Goal: Information Seeking & Learning: Learn about a topic

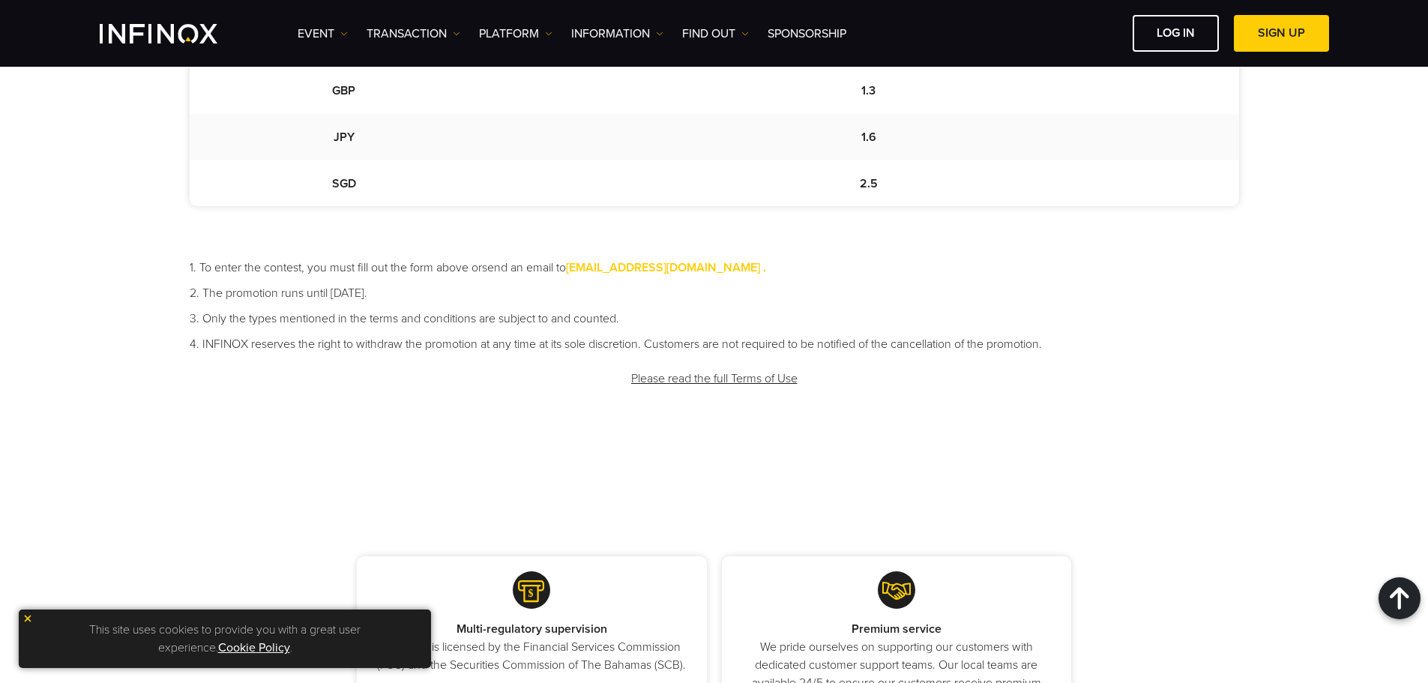
copy font "The promotion runs until [DATE]."
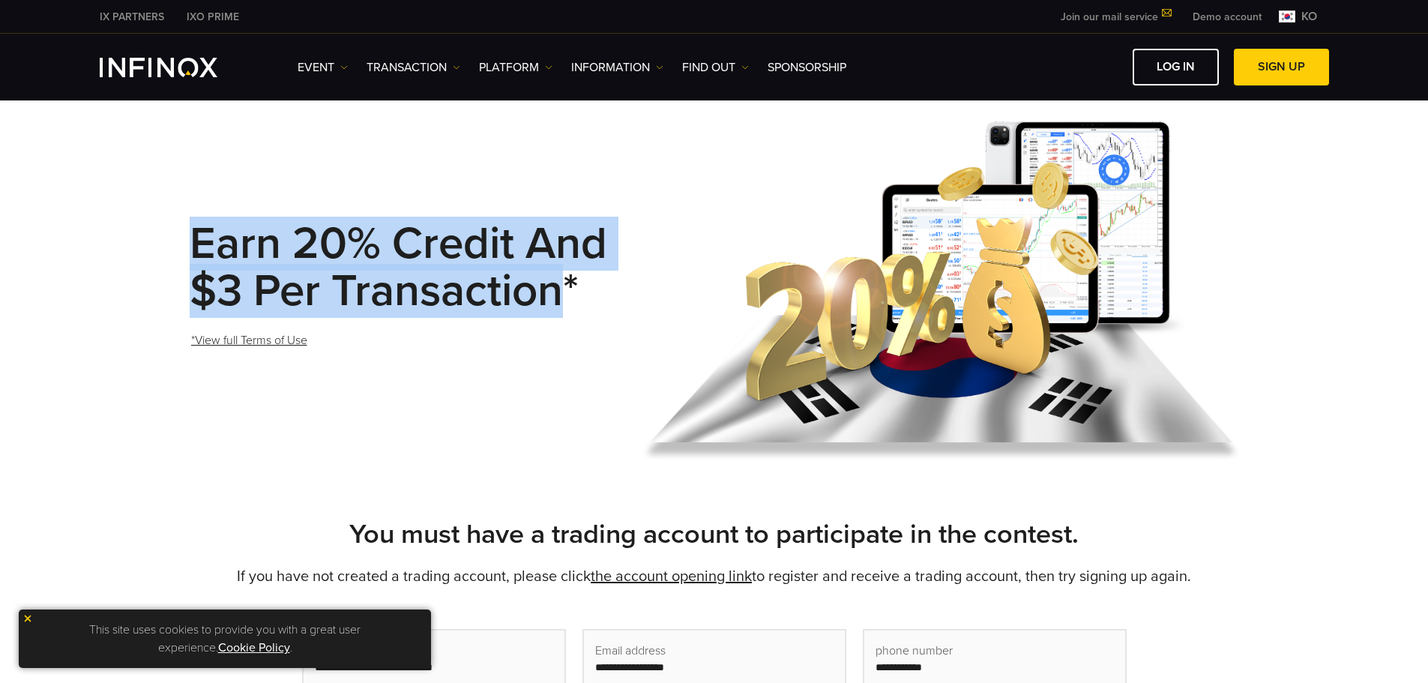
drag, startPoint x: 187, startPoint y: 235, endPoint x: 553, endPoint y: 286, distance: 370.0
click at [553, 286] on div "Earn 20% credit and $3 per transaction* *View full Terms of Use" at bounding box center [714, 292] width 1079 height 376
copy font "Earn 20% credit and $3 per transaction"
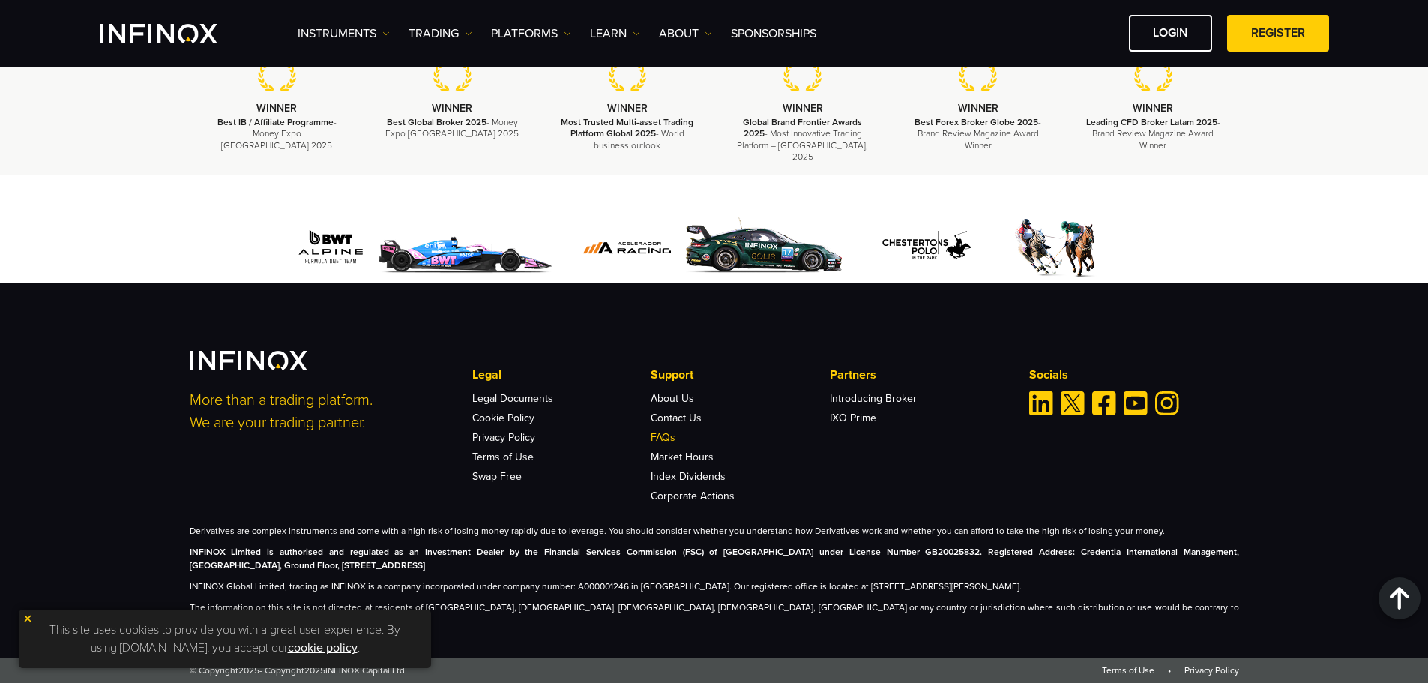
click at [669, 444] on link "FAQs" at bounding box center [663, 437] width 25 height 13
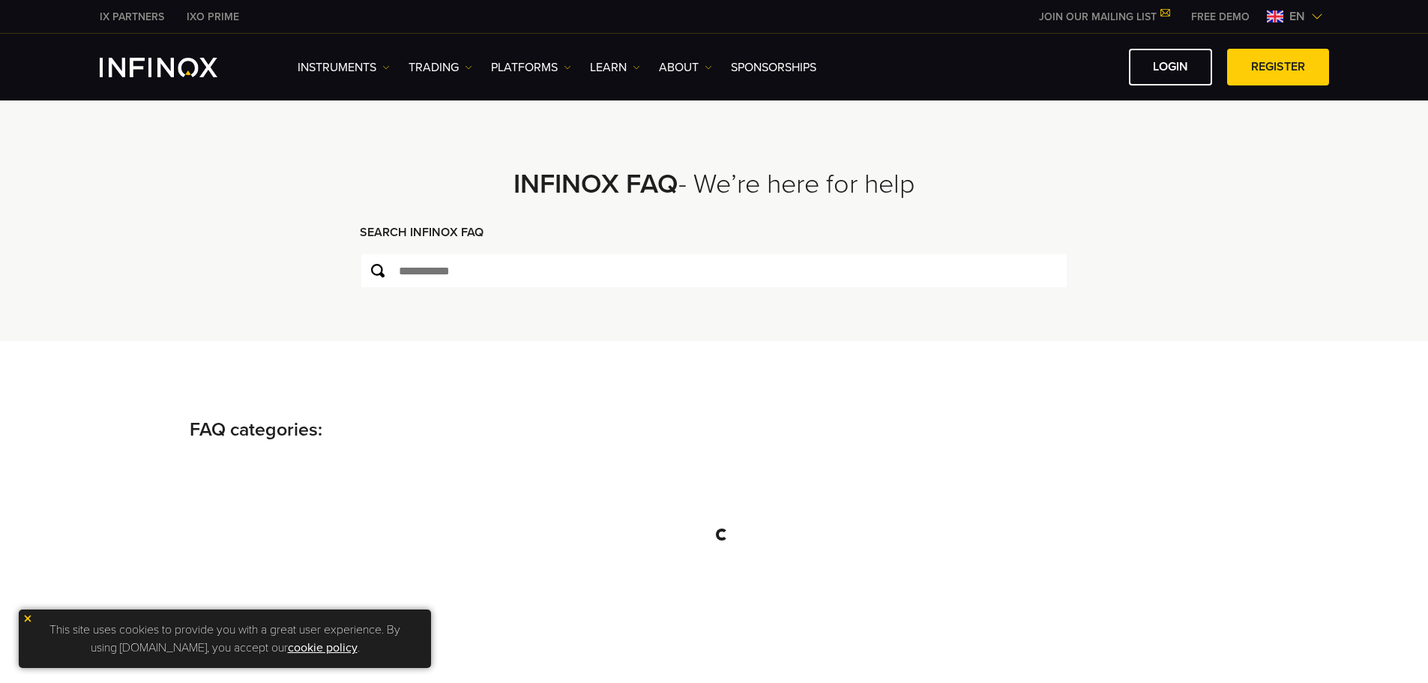
type input "****"
click at [22, 622] on img at bounding box center [27, 618] width 10 height 10
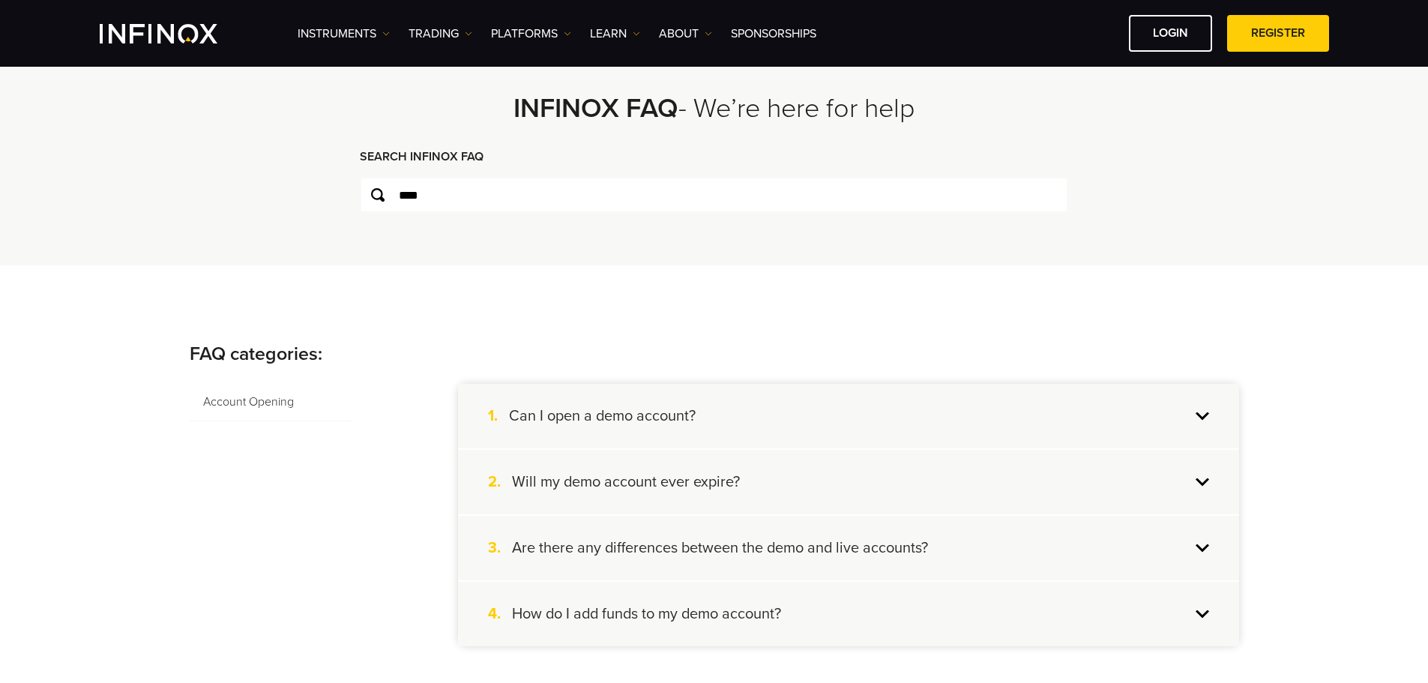
scroll to position [150, 0]
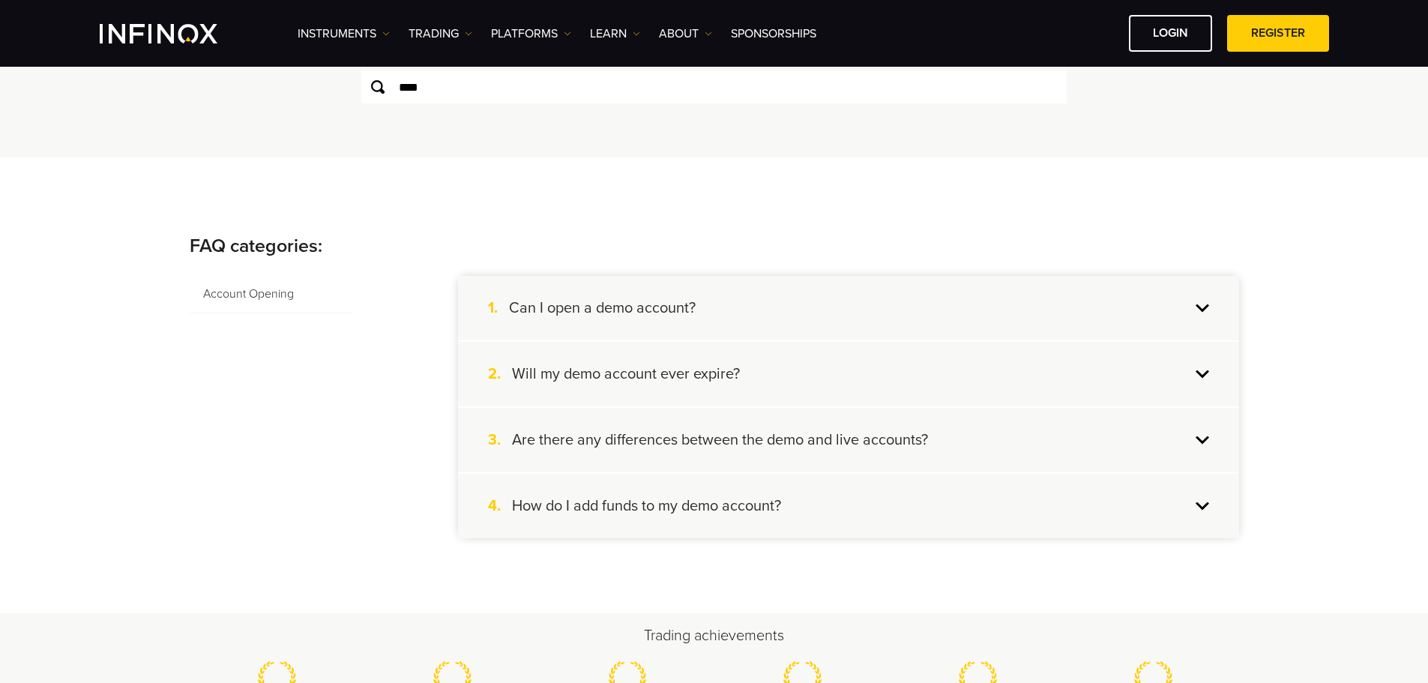
click at [830, 373] on div "2. Will my demo account ever expire?" at bounding box center [848, 374] width 781 height 64
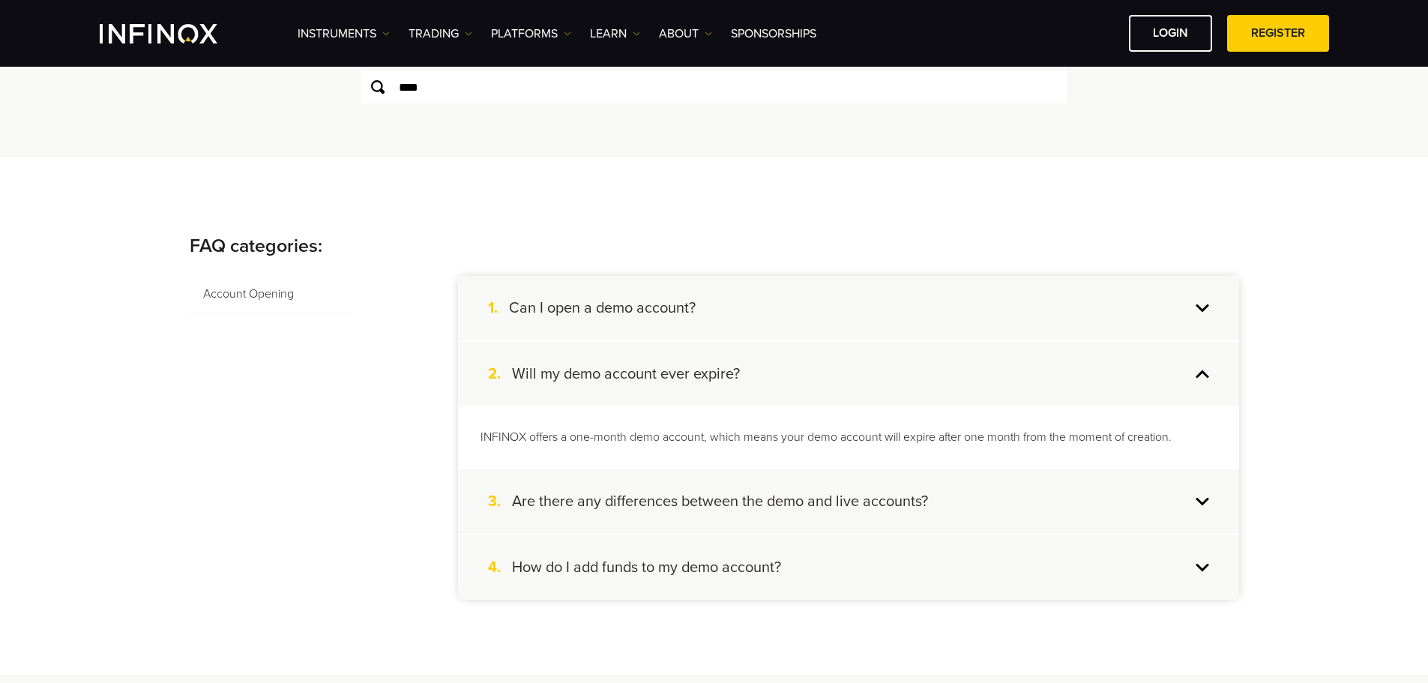
click at [714, 439] on p "INFINOX offers a one-month demo account, which means your demo account will exp…" at bounding box center [848, 437] width 736 height 17
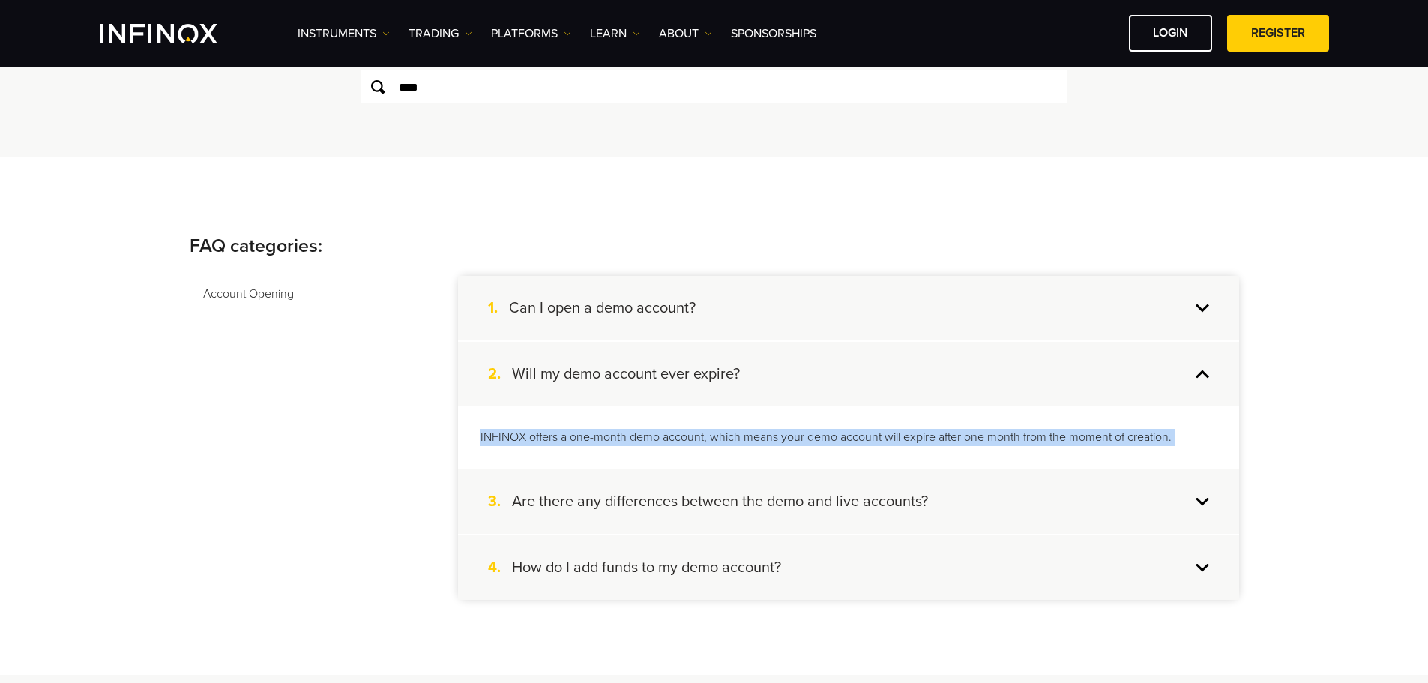
click at [714, 439] on p "INFINOX offers a one-month demo account, which means your demo account will exp…" at bounding box center [848, 437] width 736 height 17
copy ul "INFINOX offers a one-month demo account, which means your demo account will exp…"
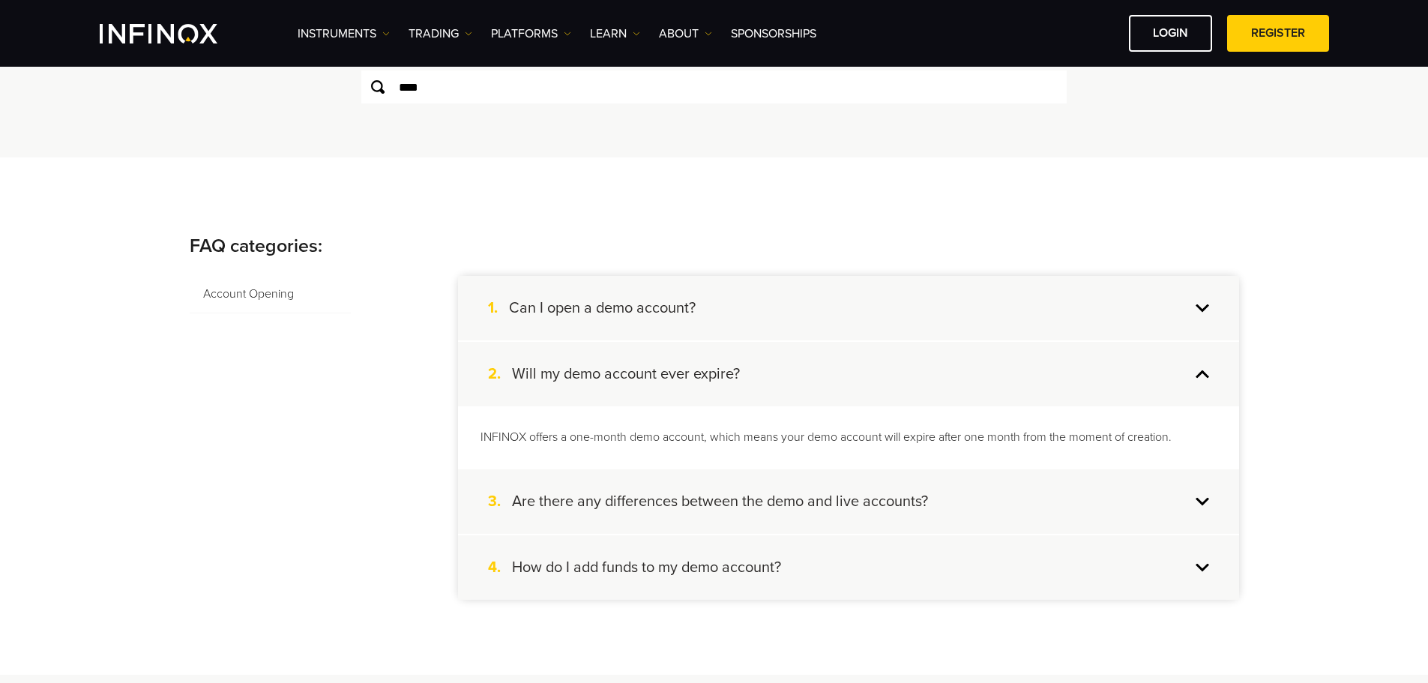
click at [720, 513] on div "3. Are there any differences between the demo and live accounts?" at bounding box center [848, 501] width 781 height 64
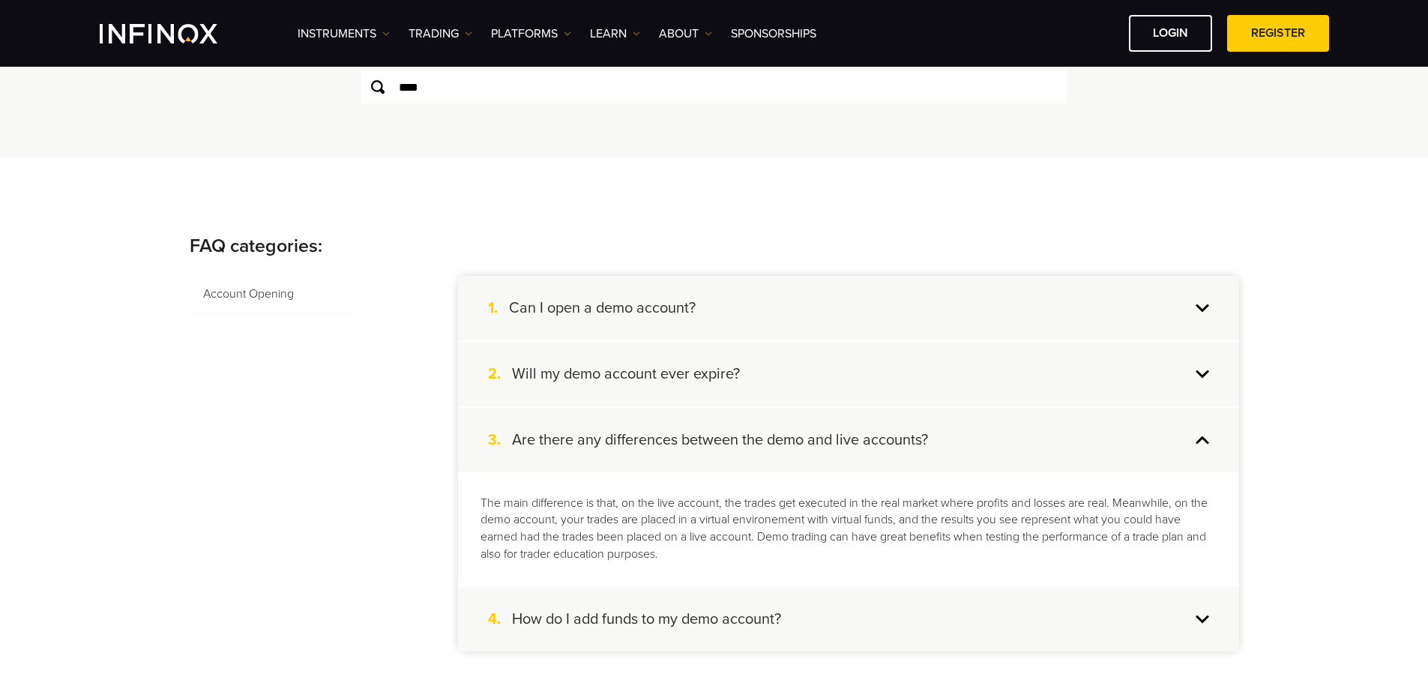
click at [723, 516] on p "The main difference is that, on the live account, the trades get executed in th…" at bounding box center [848, 529] width 736 height 69
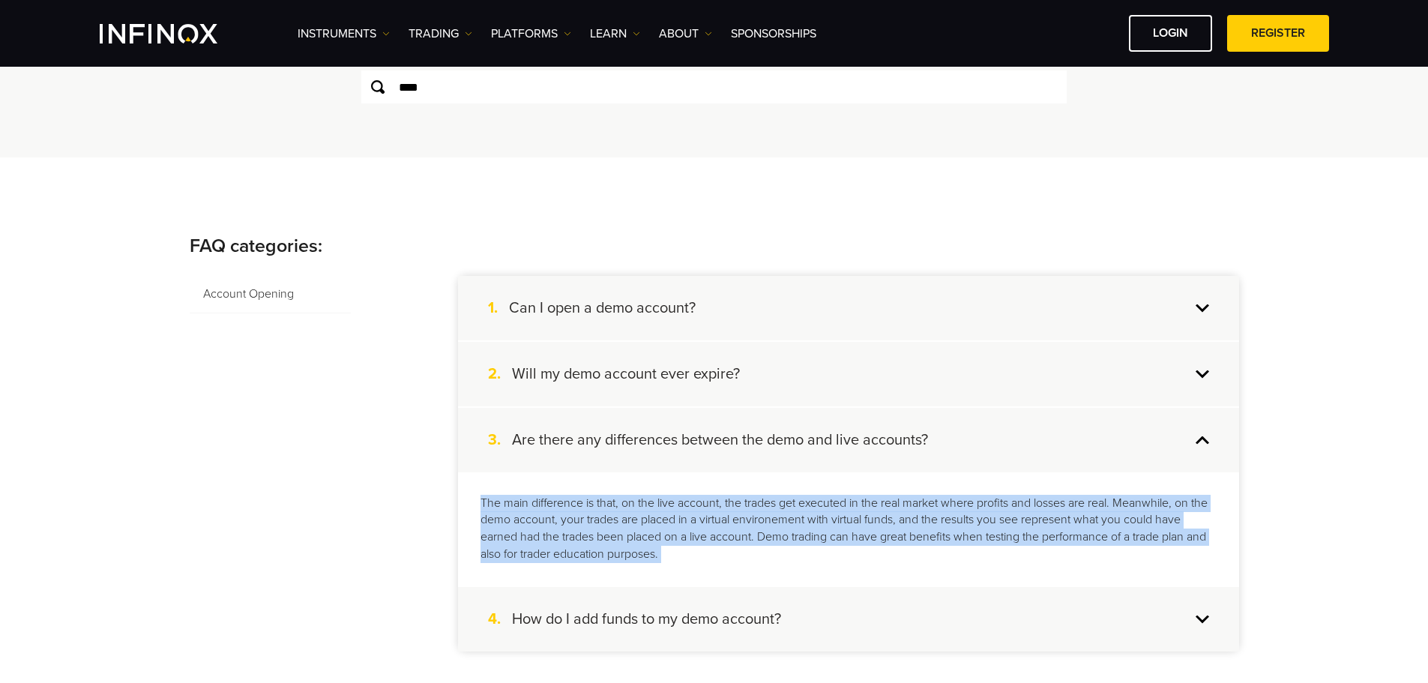
click at [723, 516] on p "The main difference is that, on the live account, the trades get executed in th…" at bounding box center [848, 529] width 736 height 69
click at [919, 521] on p "The main difference is that, on the live account, the trades get executed in th…" at bounding box center [848, 529] width 736 height 69
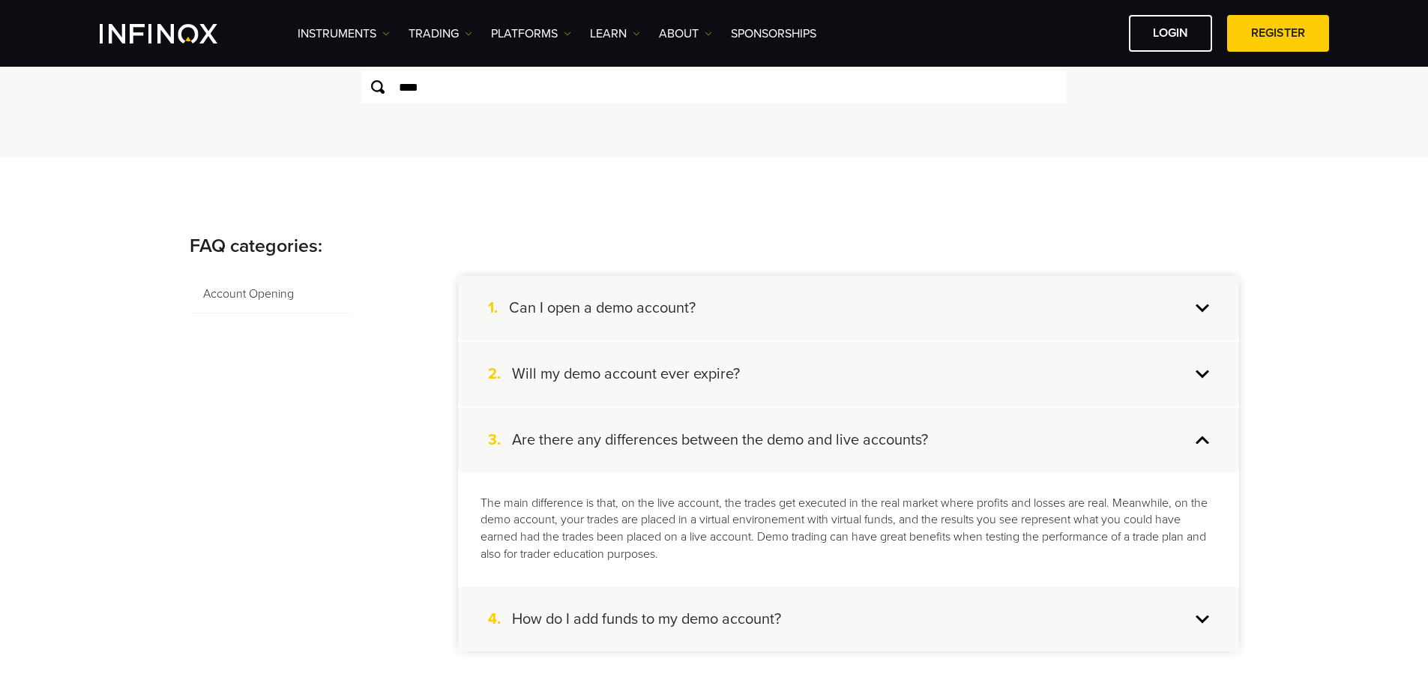
click at [769, 629] on h4 "How do I add funds to my demo account?" at bounding box center [646, 618] width 269 height 19
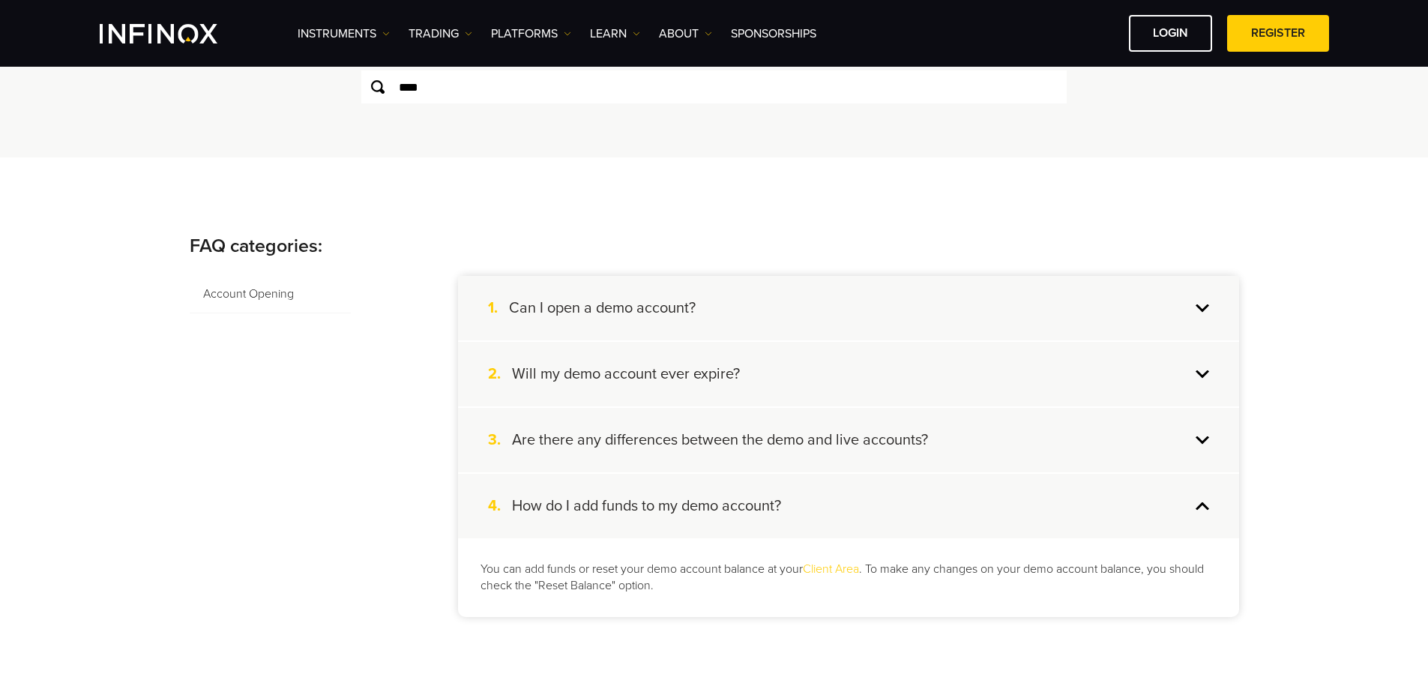
click at [690, 319] on div "1. Can I open a demo account?" at bounding box center [848, 308] width 781 height 64
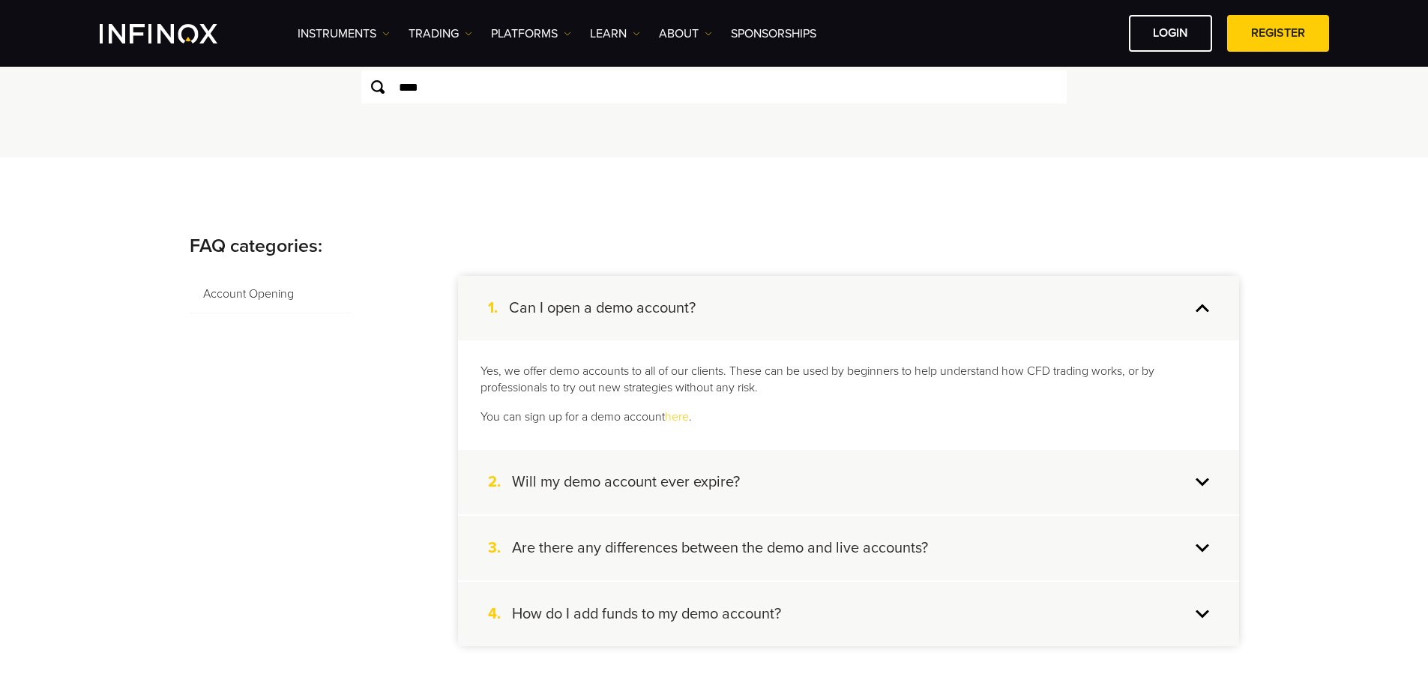
click at [562, 391] on p "Yes, we offer demo accounts to all of our clients. These can be used by beginne…" at bounding box center [848, 380] width 736 height 34
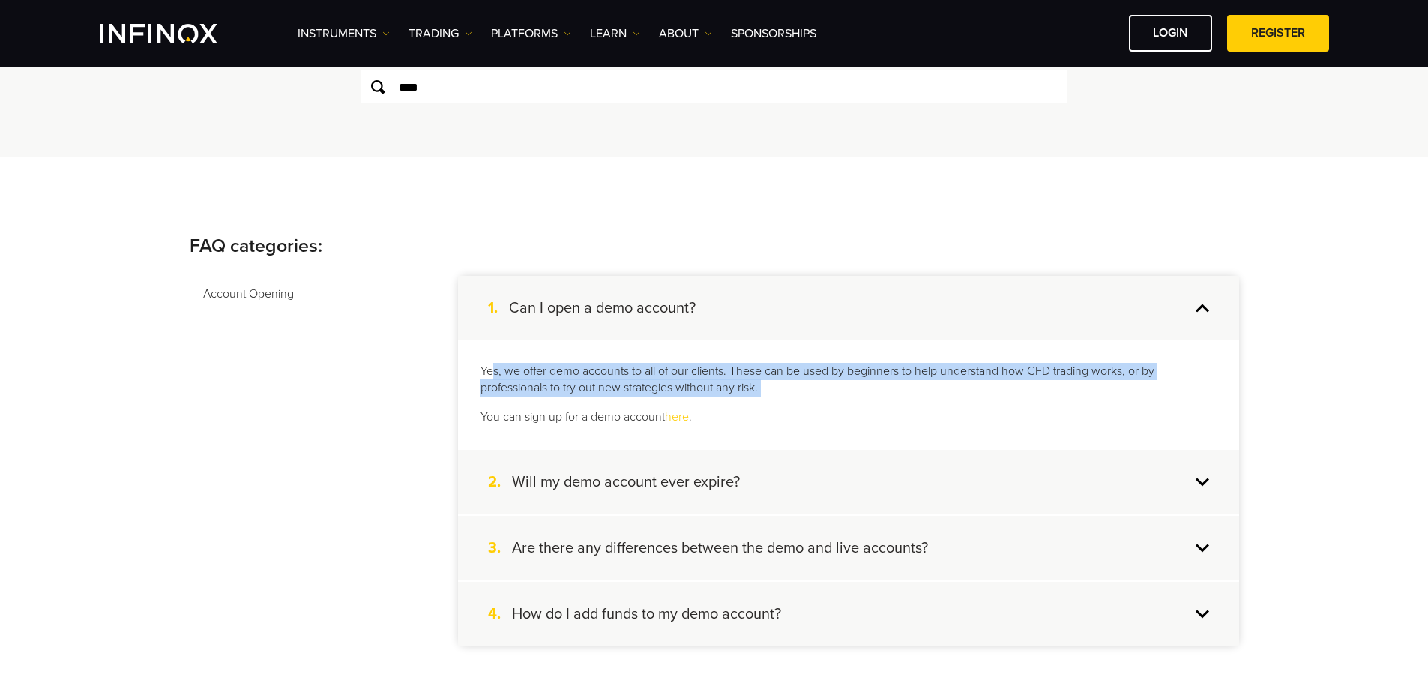
drag, startPoint x: 562, startPoint y: 391, endPoint x: 678, endPoint y: 389, distance: 116.2
click at [562, 391] on p "Yes, we offer demo accounts to all of our clients. These can be used by beginne…" at bounding box center [848, 380] width 736 height 34
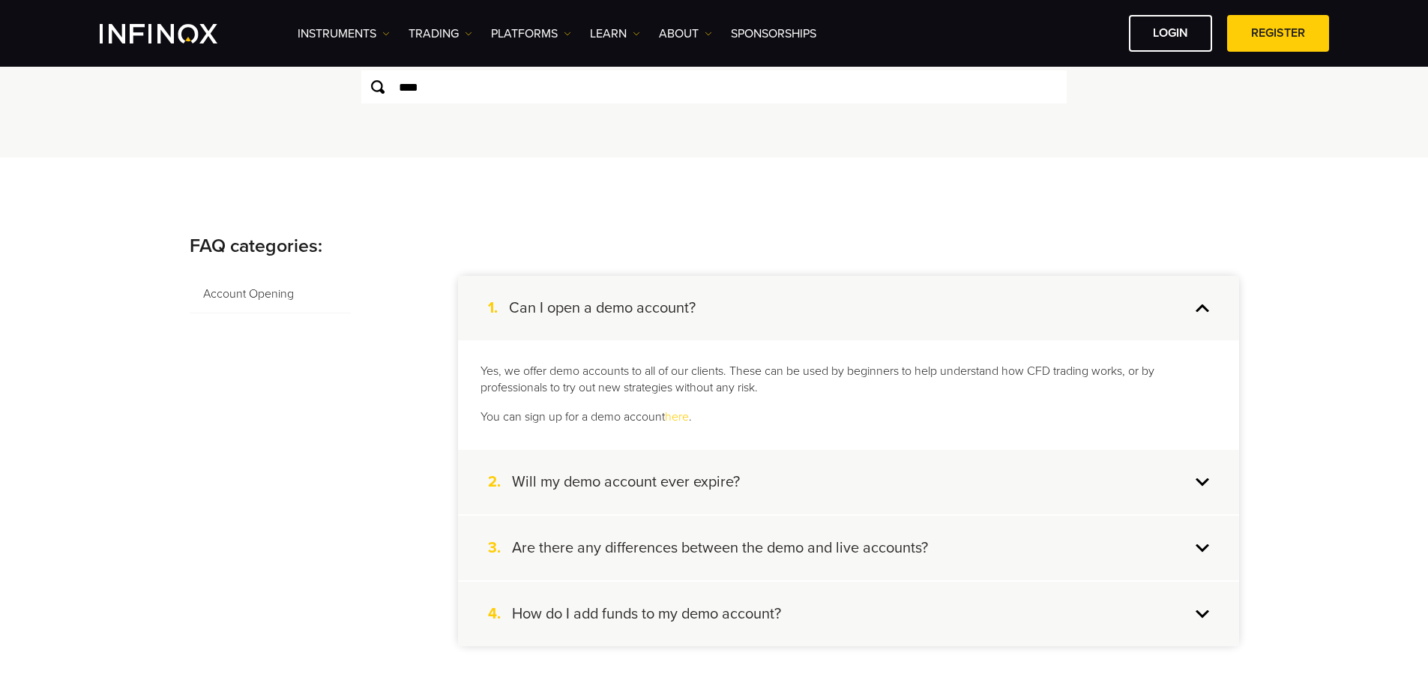
click at [1055, 441] on div "Yes, we offer demo accounts to all of our clients. These can be used by beginne…" at bounding box center [848, 394] width 781 height 109
click at [615, 481] on h4 "Will my demo account ever expire?" at bounding box center [626, 481] width 228 height 19
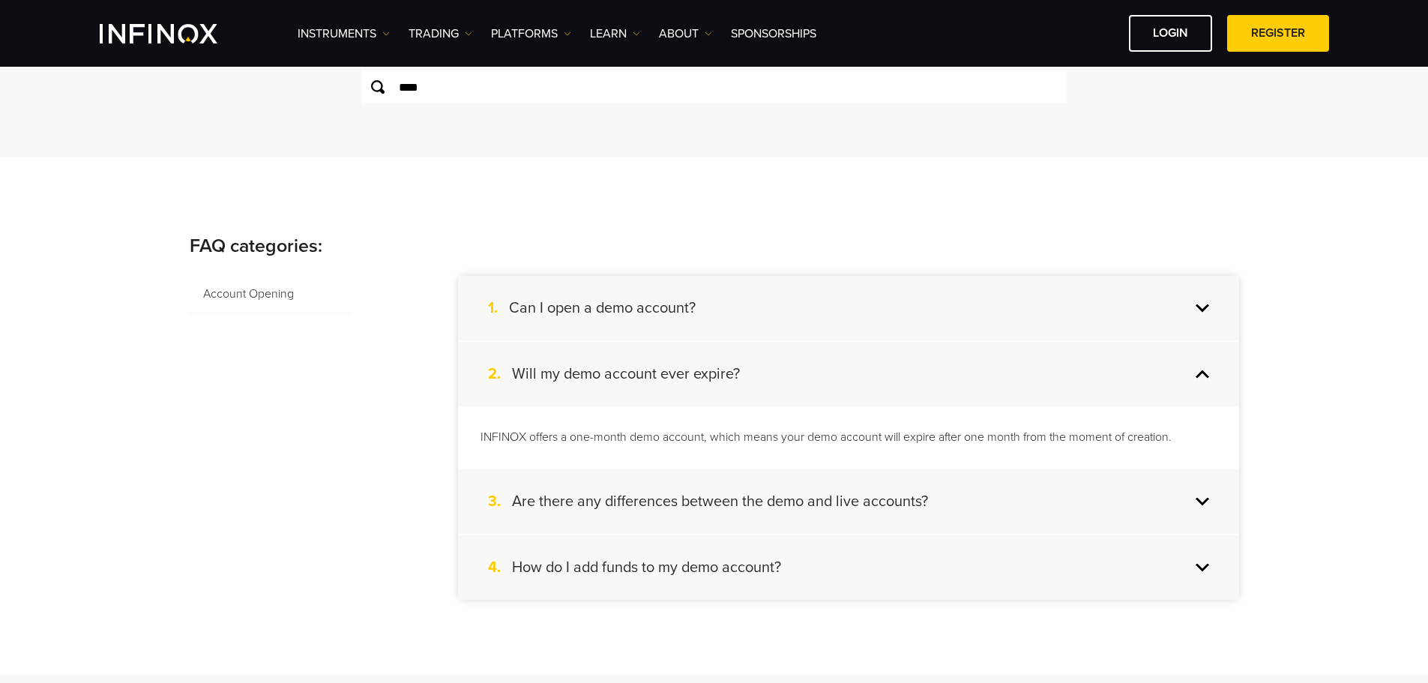
click at [735, 308] on div "1. Can I open a demo account?" at bounding box center [848, 308] width 781 height 64
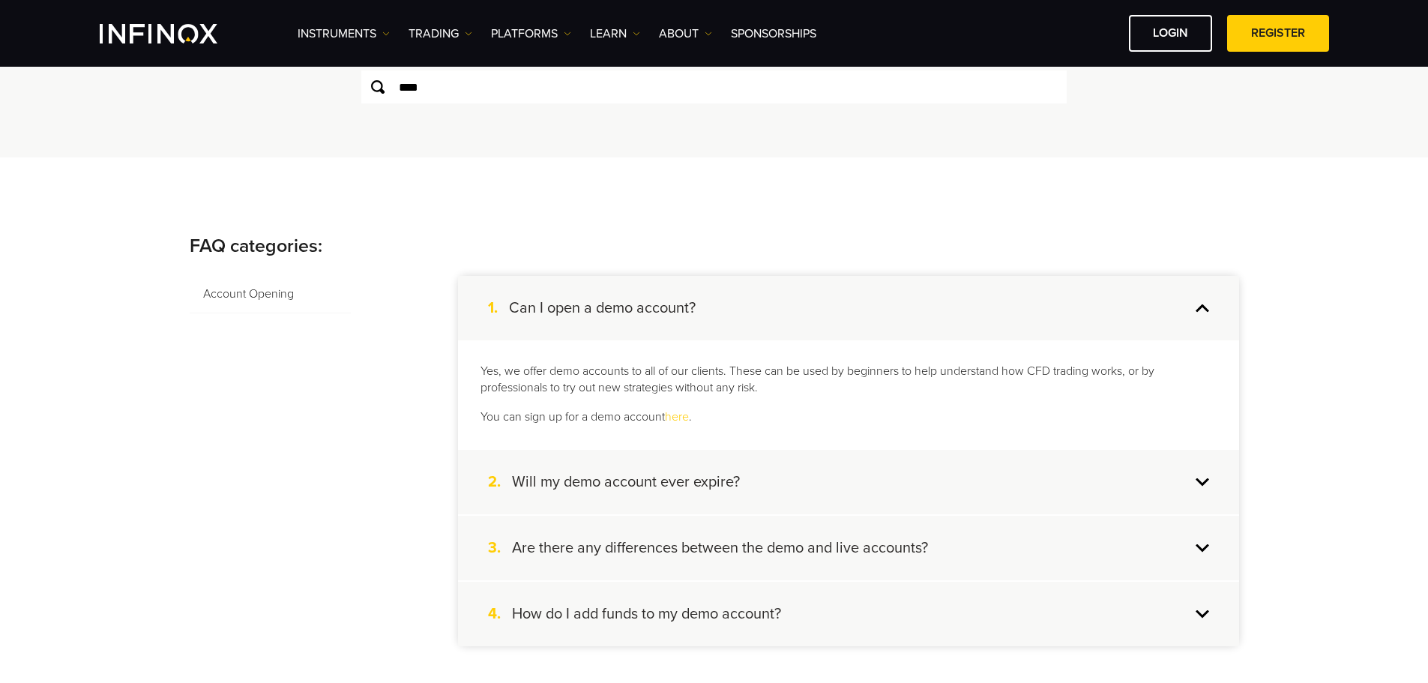
click at [681, 414] on link "here" at bounding box center [677, 416] width 24 height 15
